Goal: Task Accomplishment & Management: Use online tool/utility

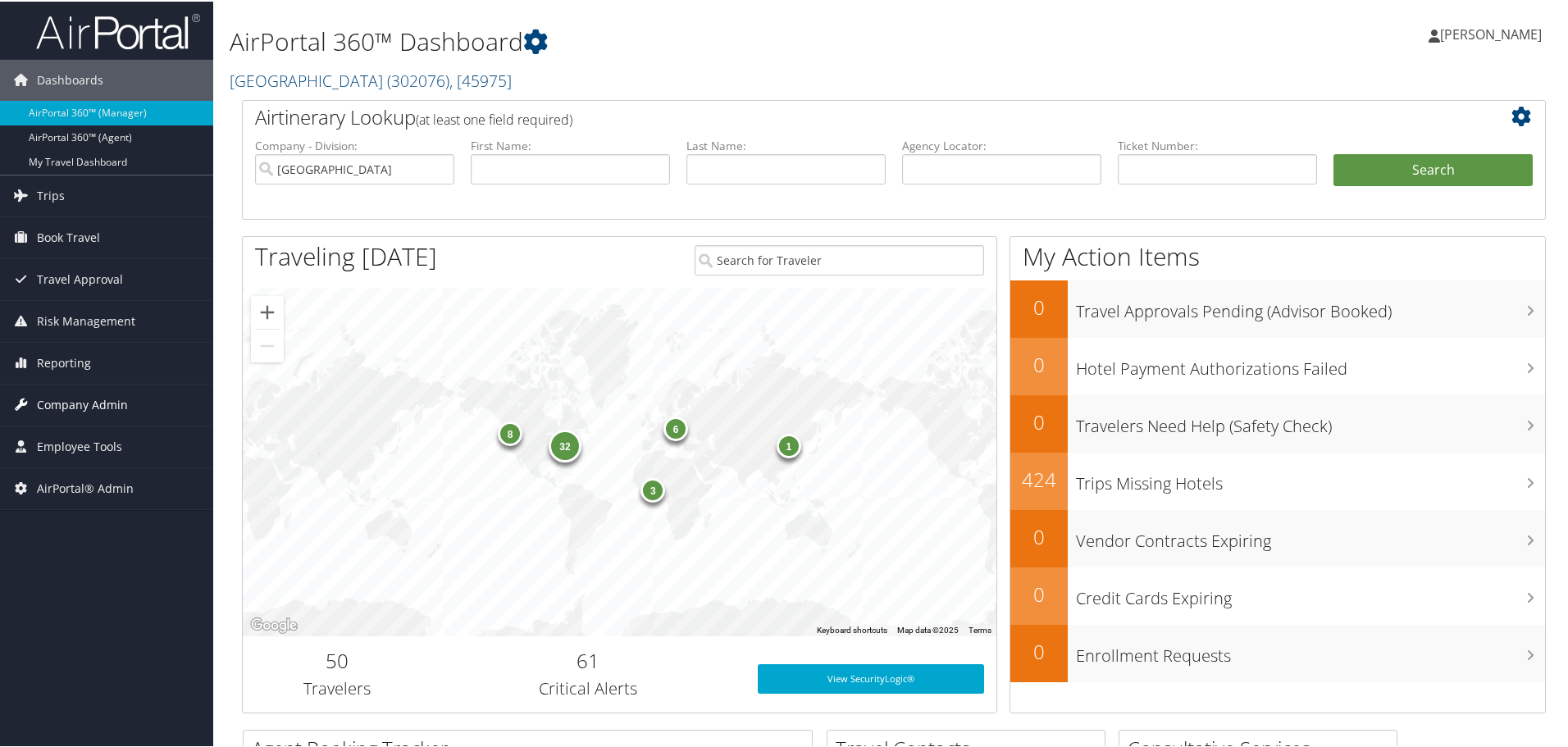
click at [98, 416] on span "Company Admin" at bounding box center [82, 402] width 91 height 41
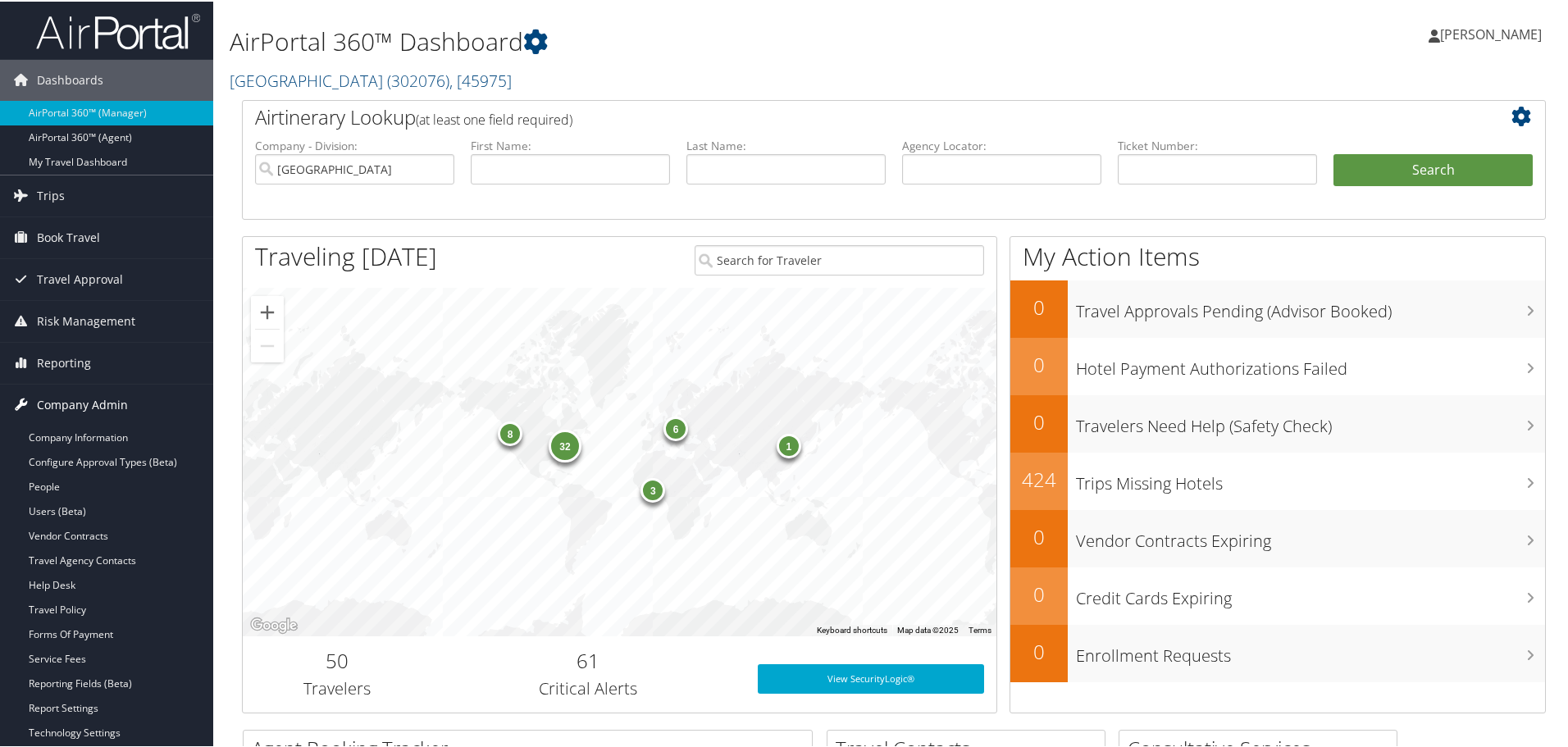
click at [84, 406] on span "Company Admin" at bounding box center [82, 402] width 91 height 41
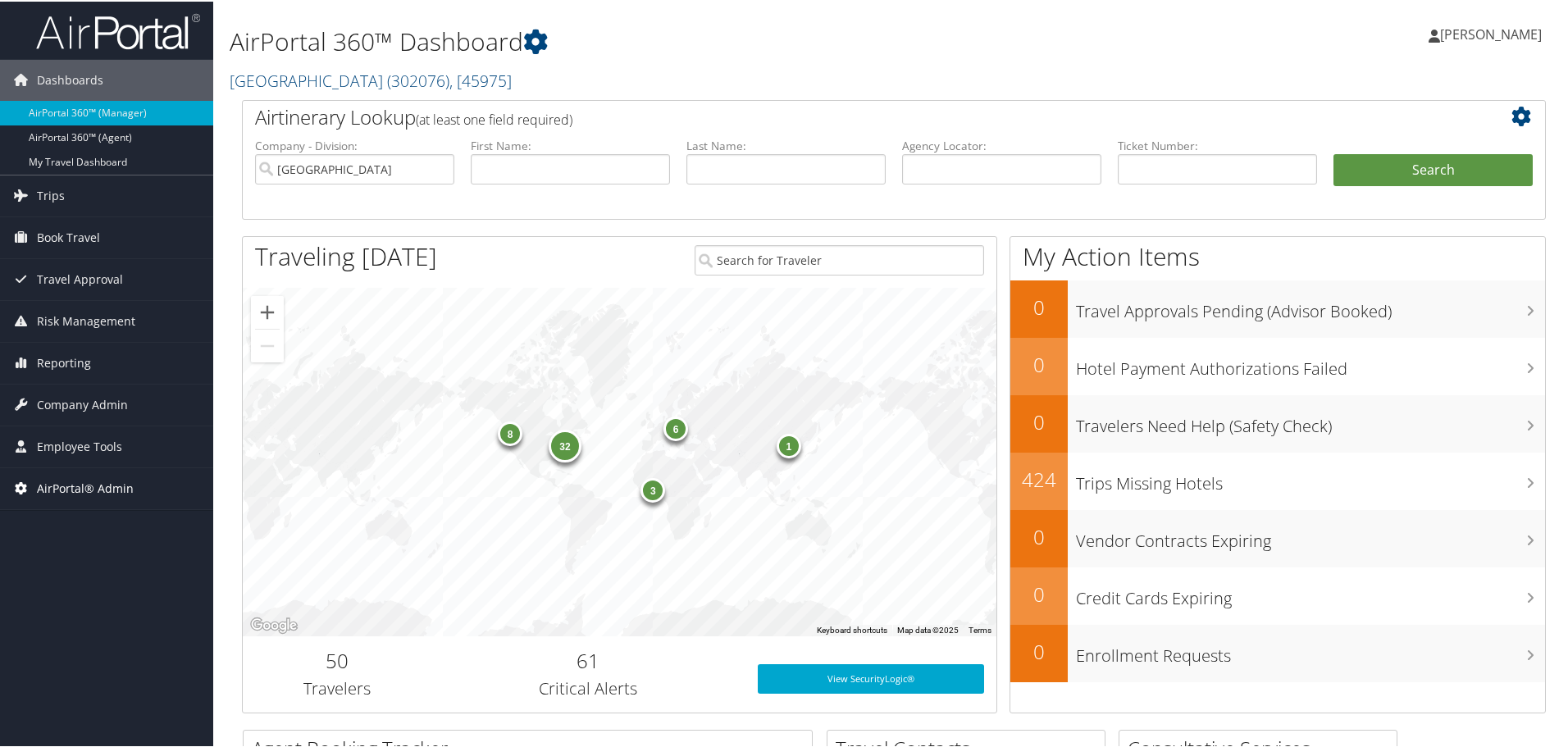
click at [100, 486] on span "AirPortal® Admin" at bounding box center [85, 486] width 97 height 41
click at [102, 518] on link "Airtinerary® Utilities" at bounding box center [107, 519] width 213 height 24
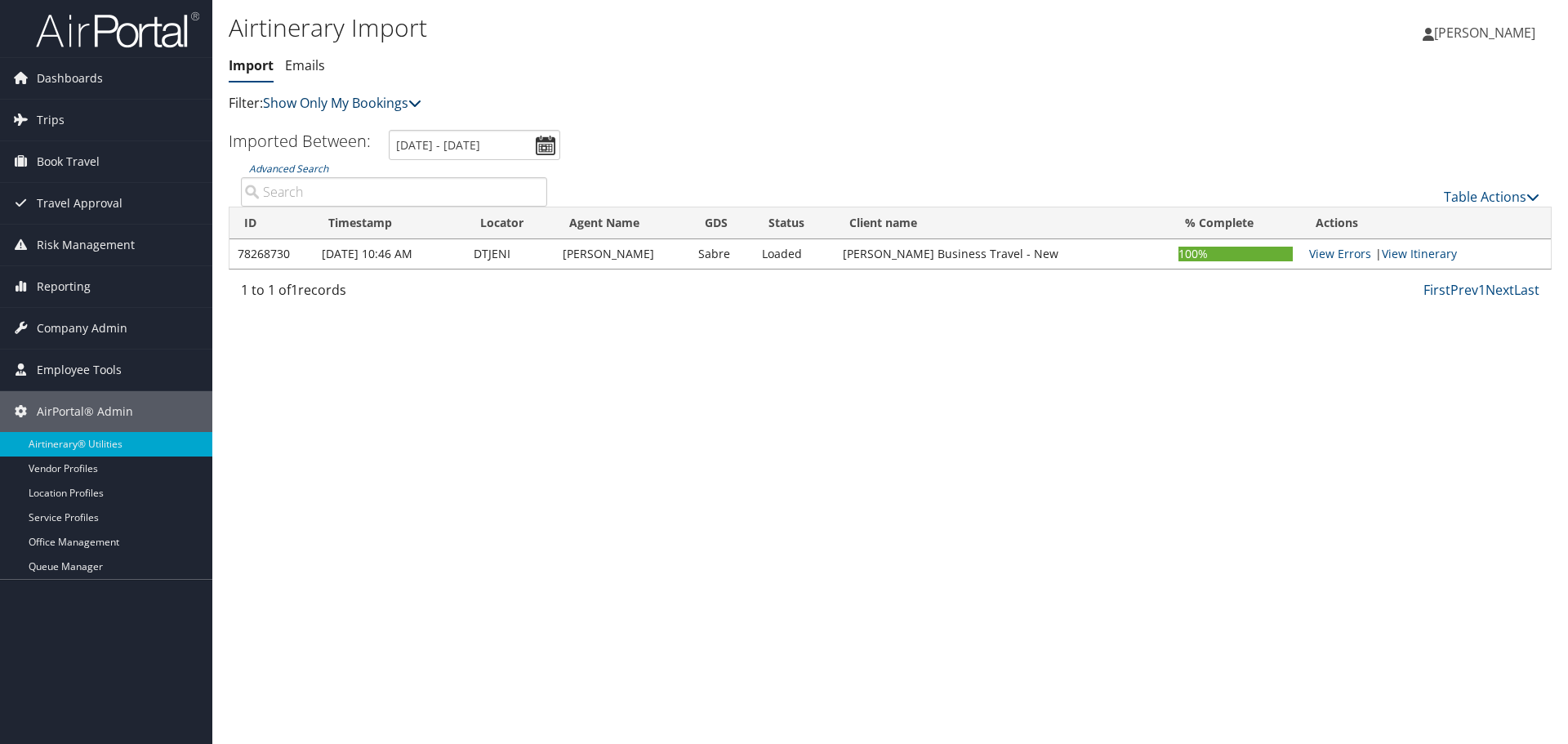
click at [352, 110] on link "Show Only My Bookings" at bounding box center [343, 102] width 158 height 18
click at [351, 129] on link "Show My TMC Bookings" at bounding box center [374, 128] width 215 height 28
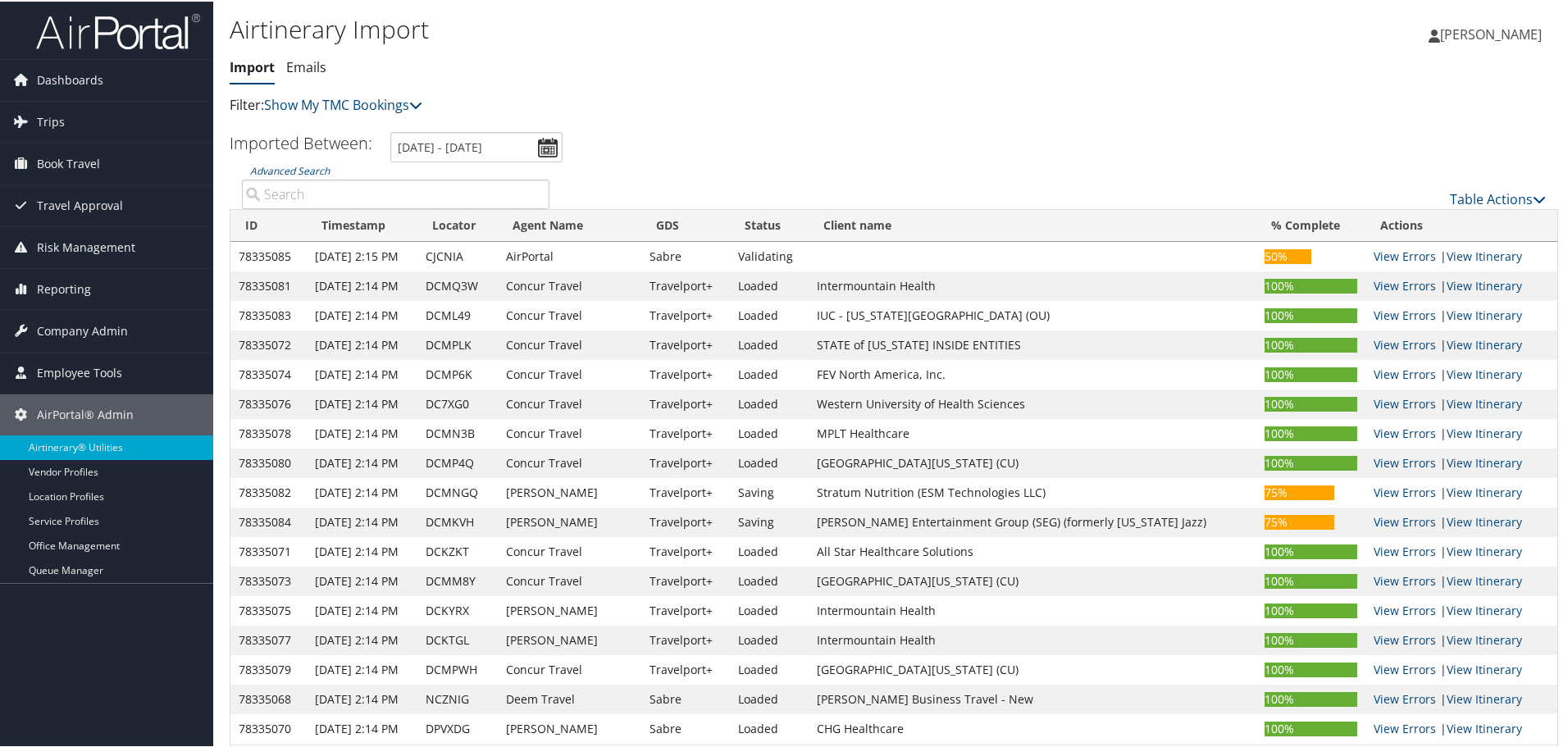
click at [344, 196] on input "Advanced Search" at bounding box center [395, 192] width 308 height 30
paste input "UIUVZZ"
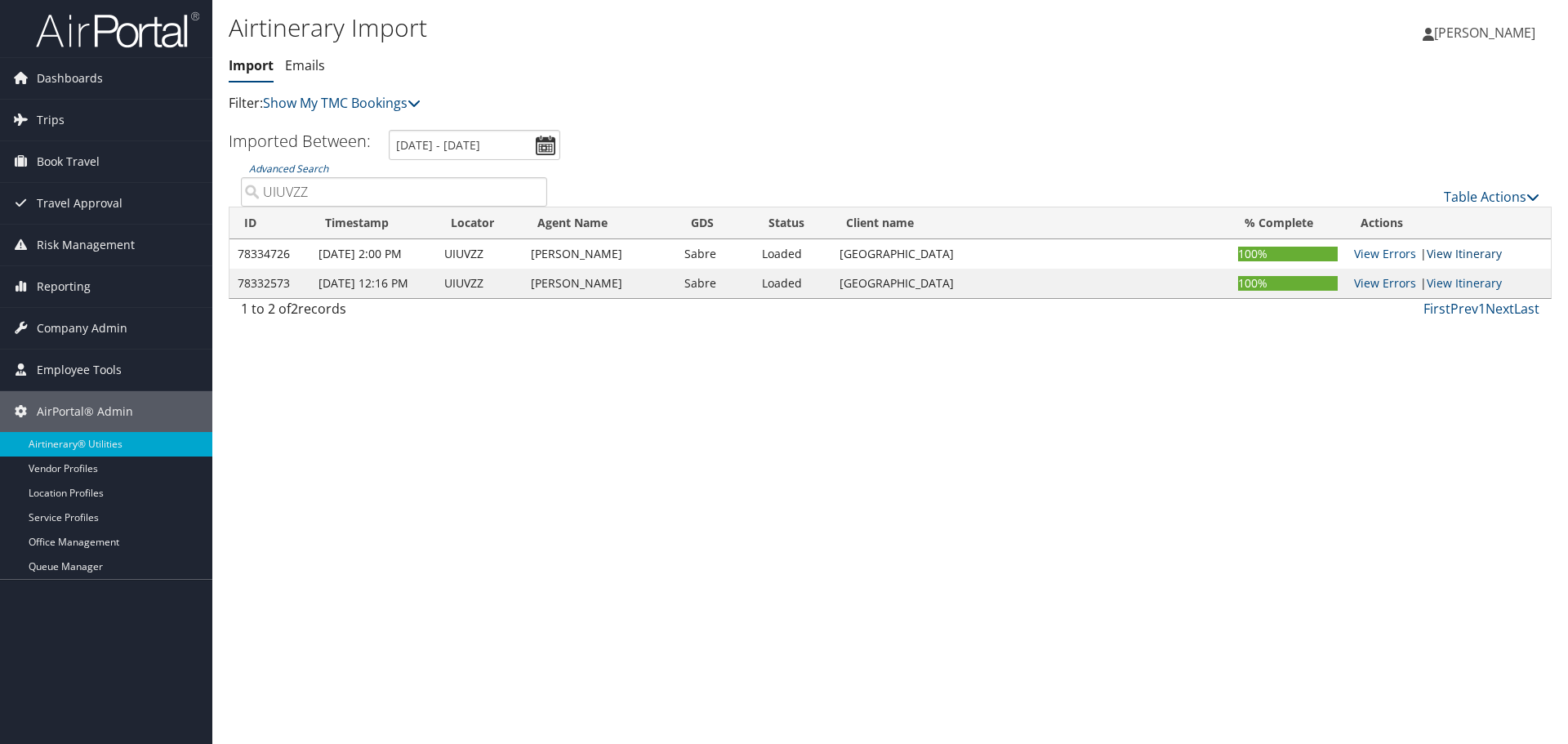
type input "UIUVZZ"
click at [1452, 257] on link "View Itinerary" at bounding box center [1465, 252] width 76 height 15
click at [1483, 198] on link "Table Actions" at bounding box center [1492, 197] width 95 height 18
click at [1409, 247] on link "Import Itinerary" at bounding box center [1437, 250] width 215 height 28
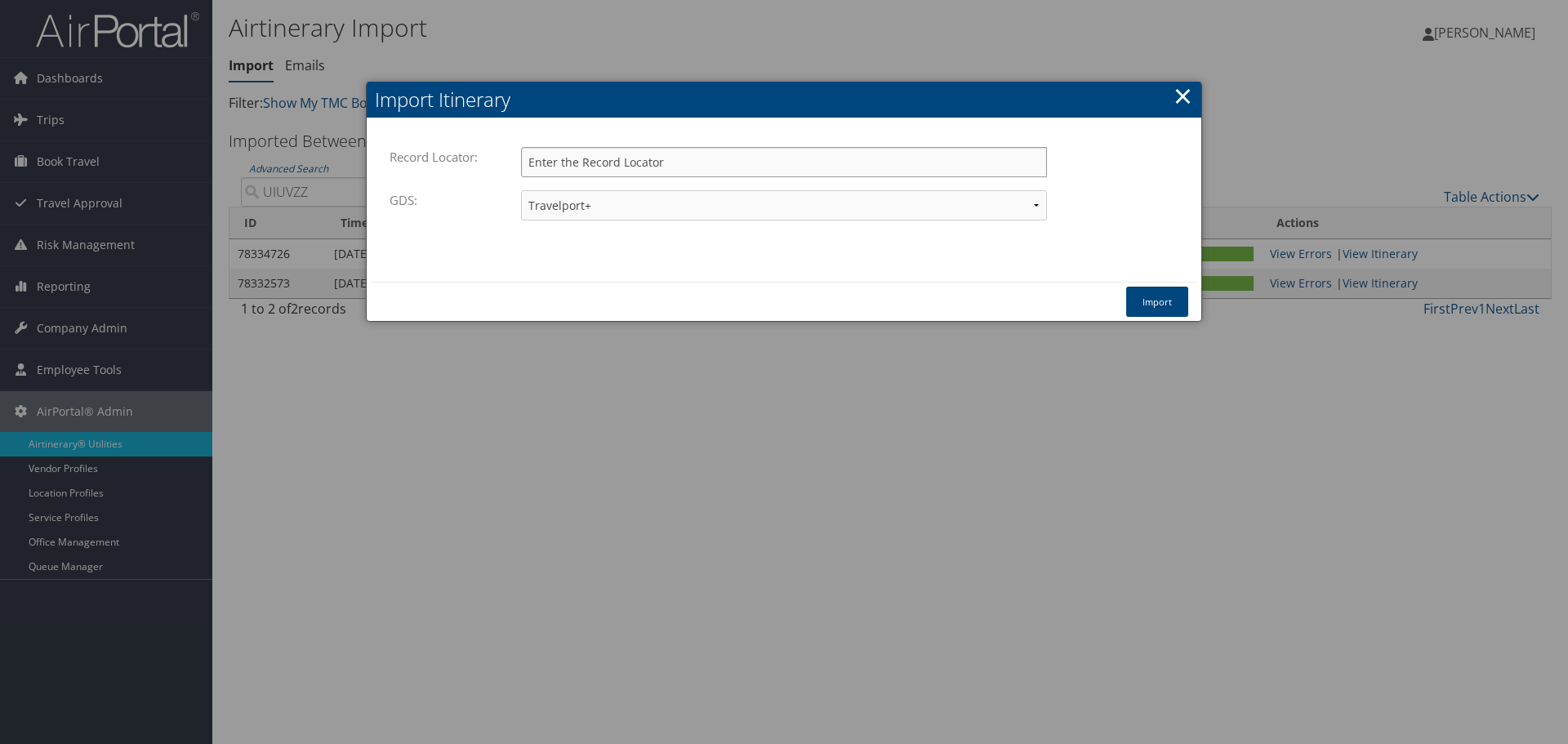
click at [579, 156] on input "Record Locator:" at bounding box center [784, 163] width 526 height 31
paste input "UIUVZZ"
type input "UIUVZZ"
click at [586, 208] on select "Travelport+ Worldspan Apollo Sabre Amadeus" at bounding box center [784, 206] width 526 height 31
select select "1W"
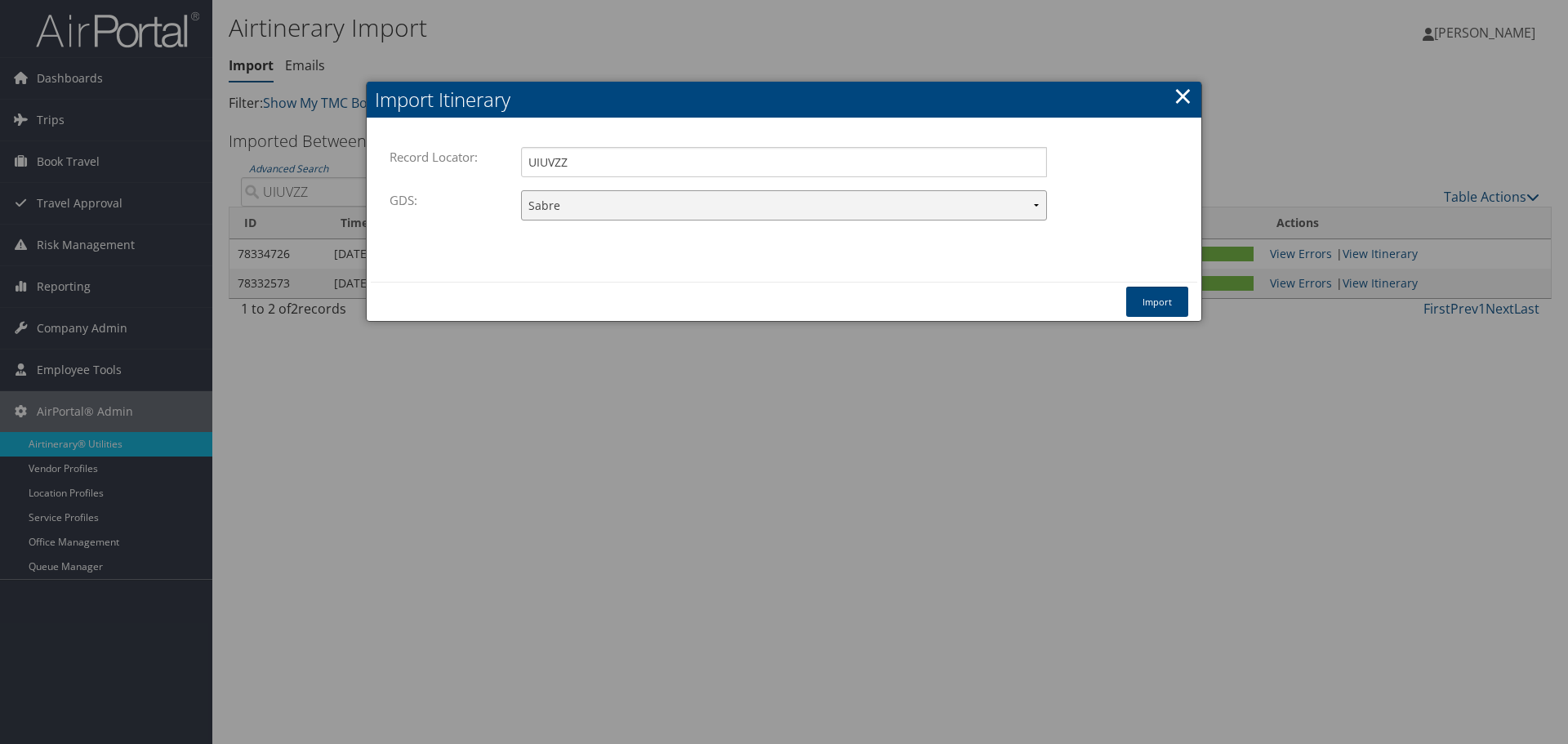
click at [521, 190] on select "Travelport+ Worldspan Apollo Sabre Amadeus" at bounding box center [784, 206] width 526 height 31
click at [1173, 299] on button "Import" at bounding box center [1157, 302] width 62 height 31
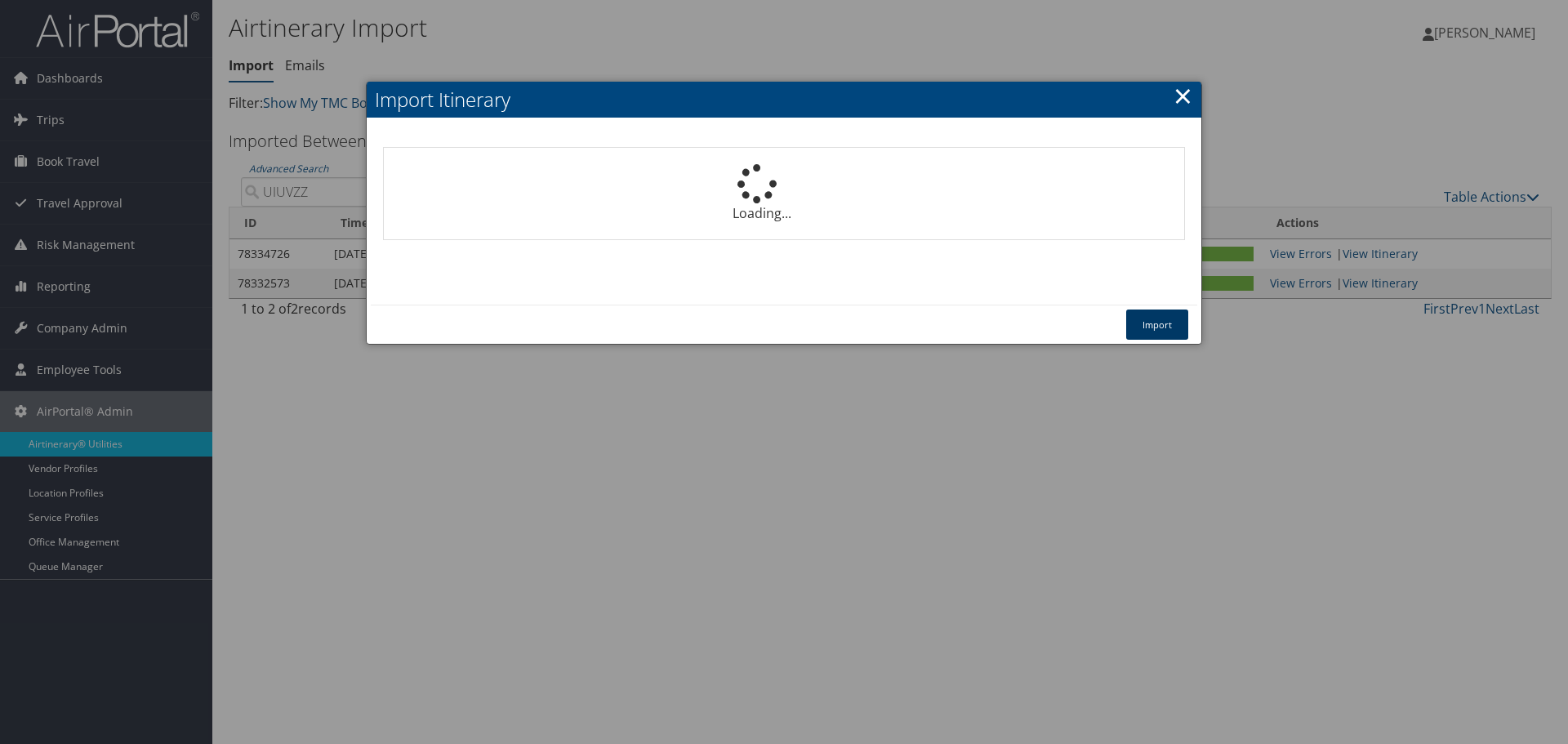
select select "1P"
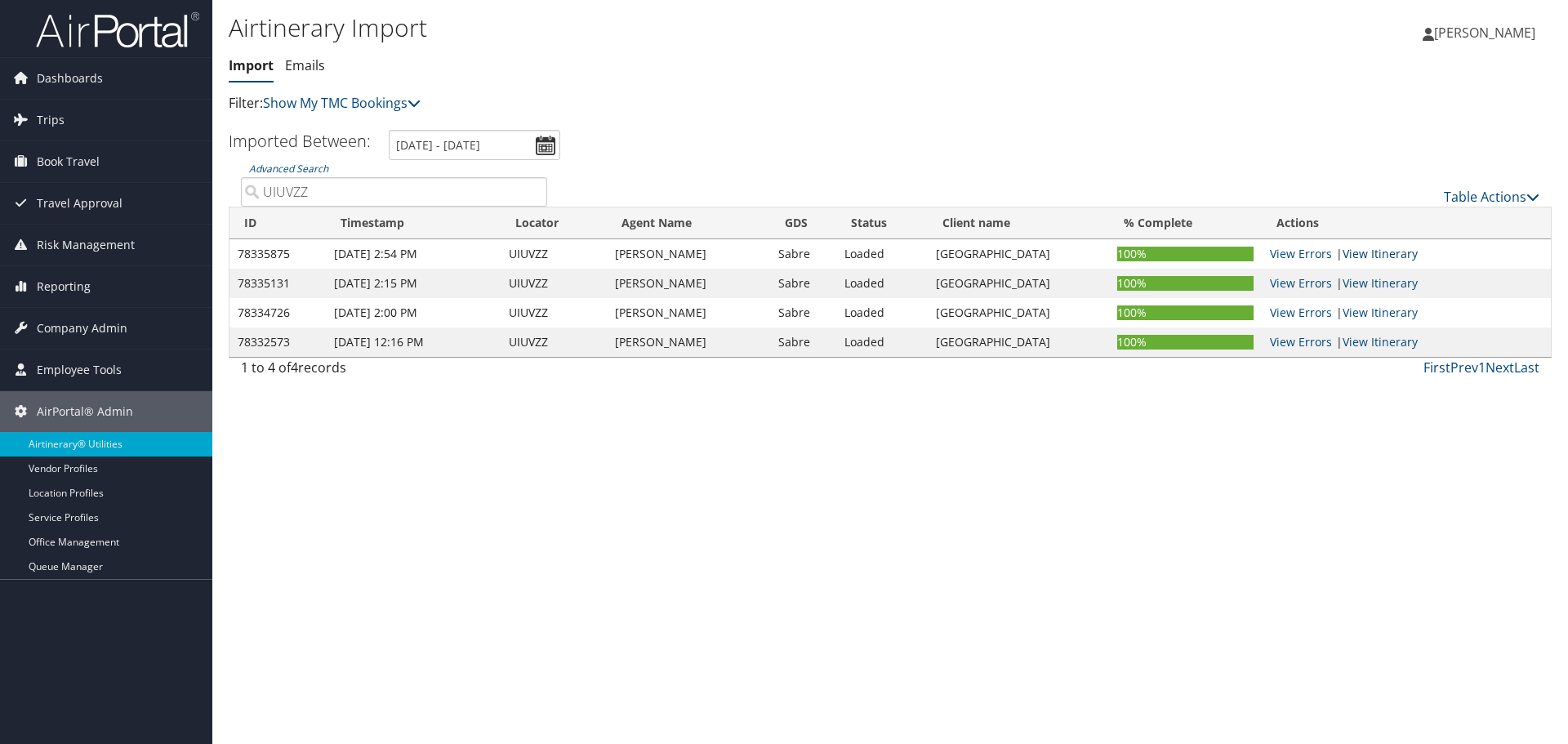
click at [1373, 254] on link "View Itinerary" at bounding box center [1380, 252] width 76 height 15
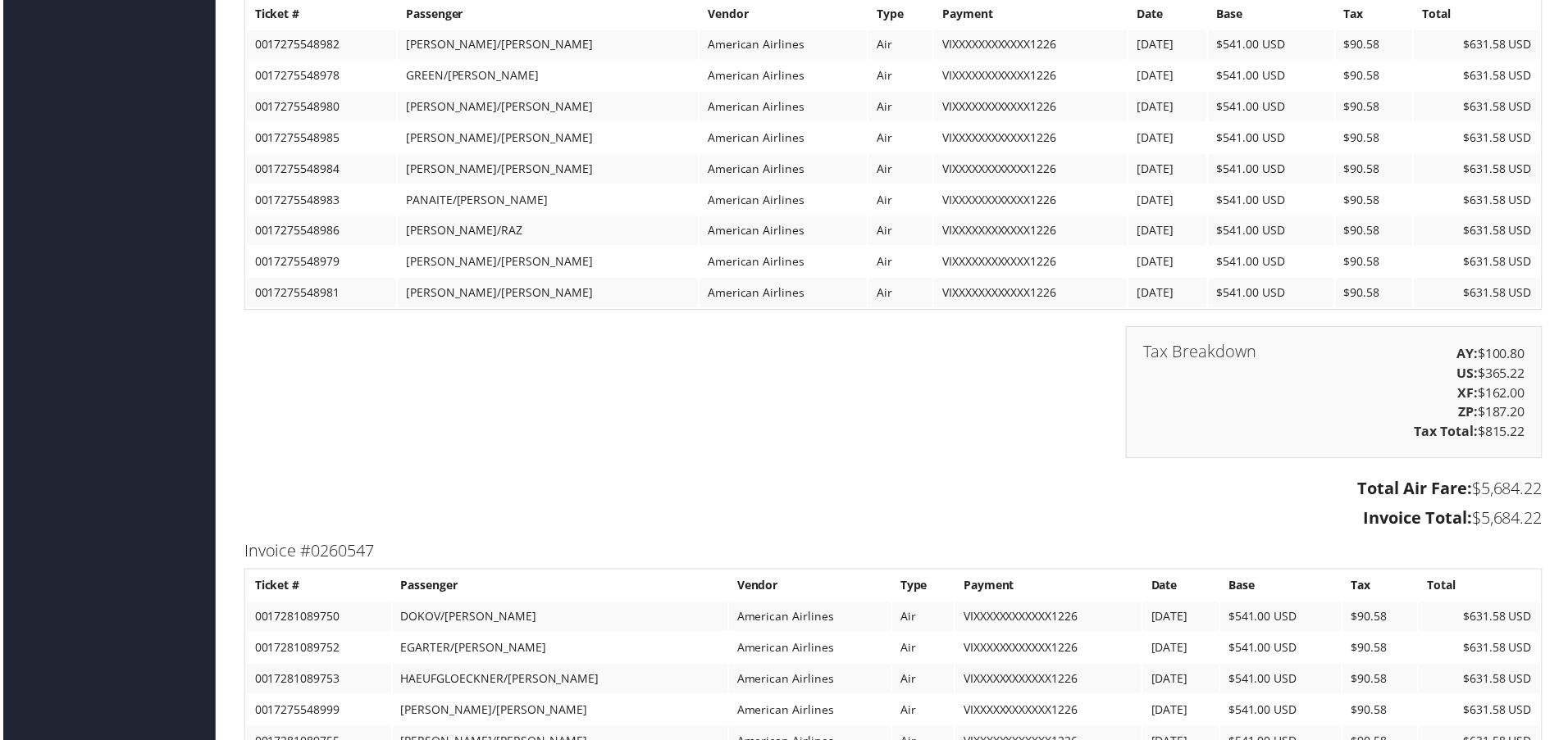
scroll to position [5704, 0]
click at [496, 343] on div "Tax Breakdown AY: $100.80 US: $365.22 XF: $162.00 ZP: $187.20 Tax Total: $815.22" at bounding box center [894, 400] width 1329 height 149
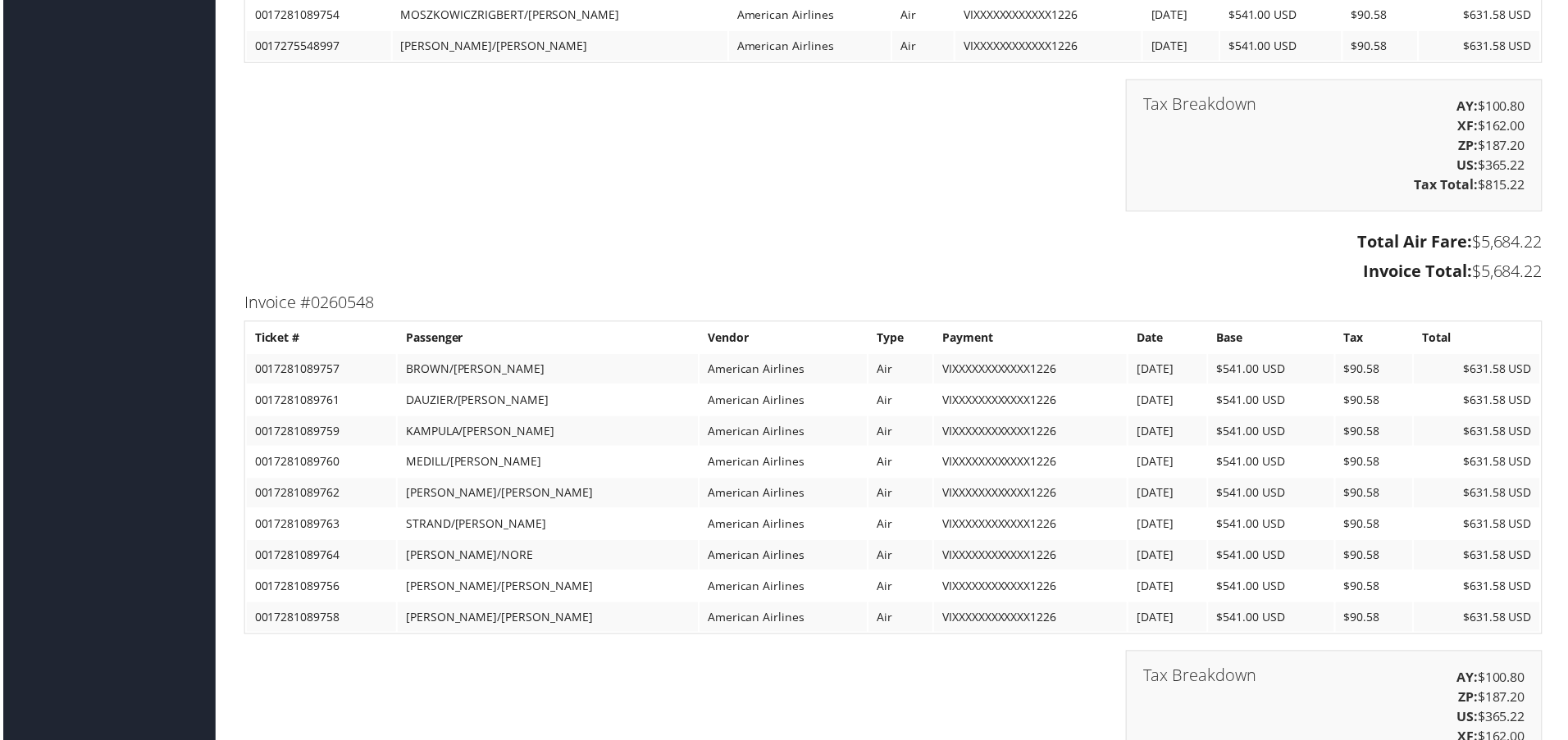
click at [412, 222] on div "Tax Breakdown AY: $100.80 XF: $162.00 ZP: $187.20 US: $365.22 Tax Total: $815.22" at bounding box center [894, 153] width 1329 height 149
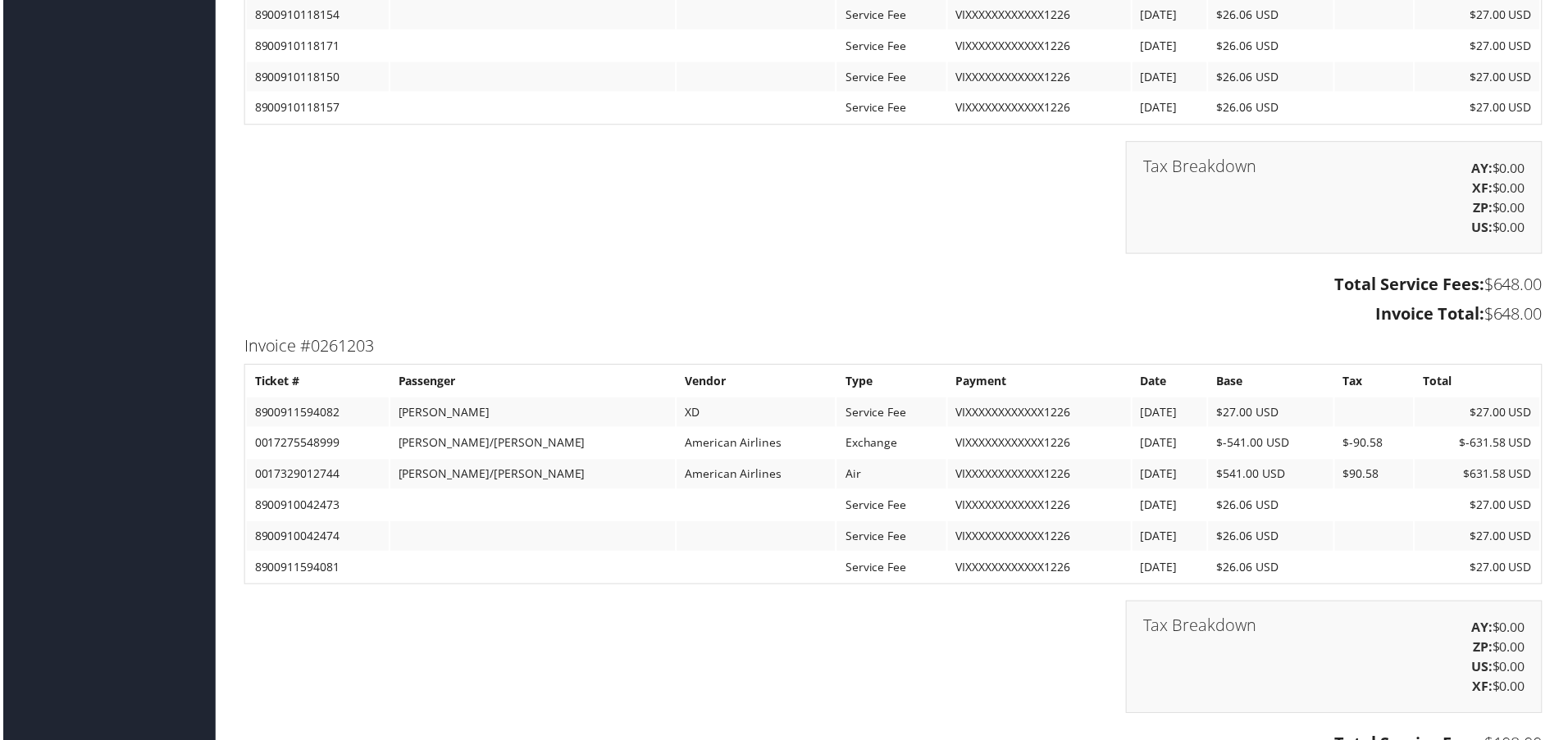
scroll to position [8164, 0]
